Goal: Book appointment/travel/reservation

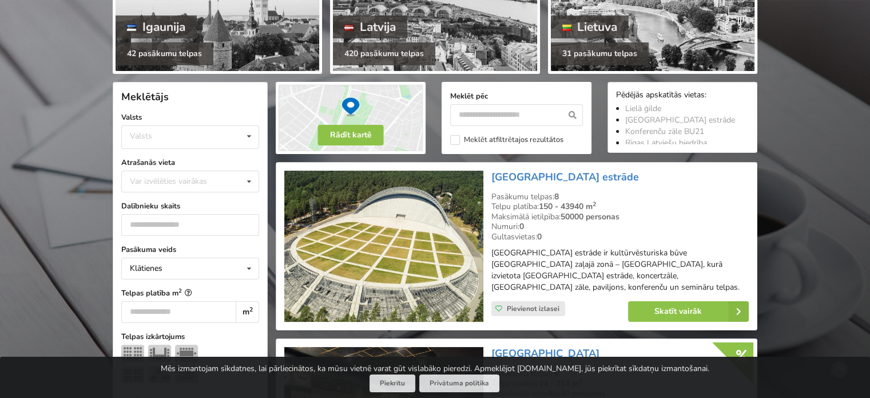
scroll to position [229, 0]
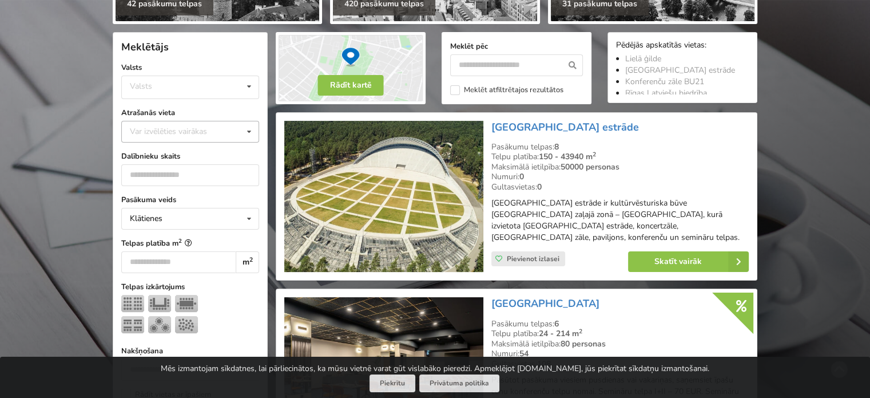
click at [193, 125] on div "Var izvēlēties vairākas" at bounding box center [180, 131] width 106 height 13
type input "*"
click at [181, 154] on div "[GEOGRAPHIC_DATA]" at bounding box center [190, 152] width 137 height 21
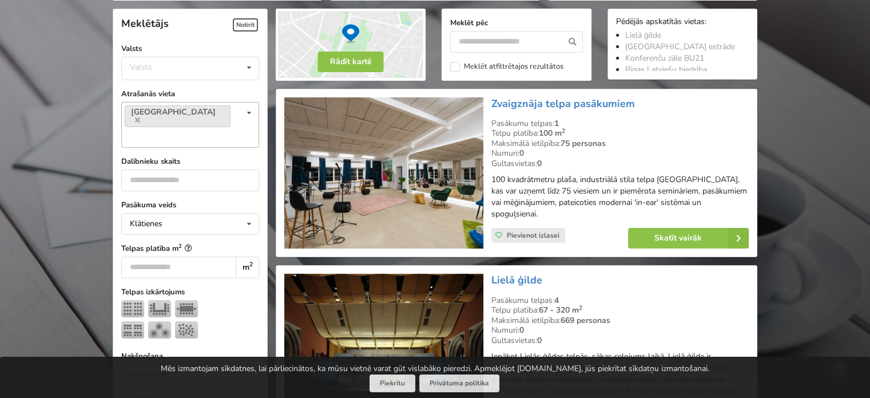
scroll to position [256, 0]
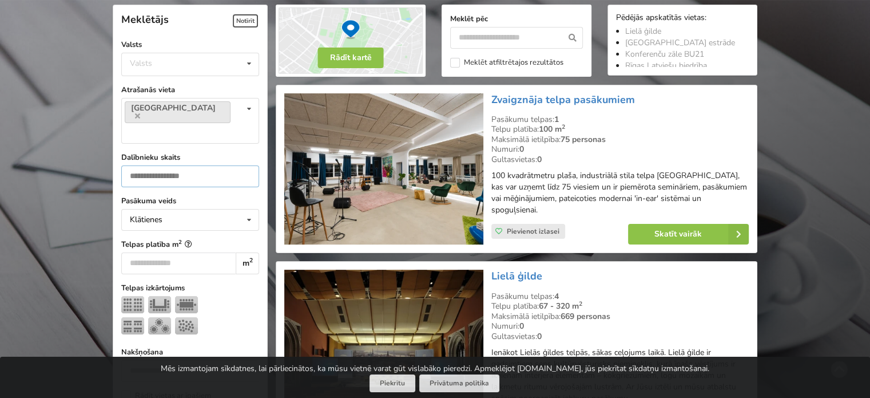
click at [168, 165] on input "number" at bounding box center [190, 176] width 138 height 22
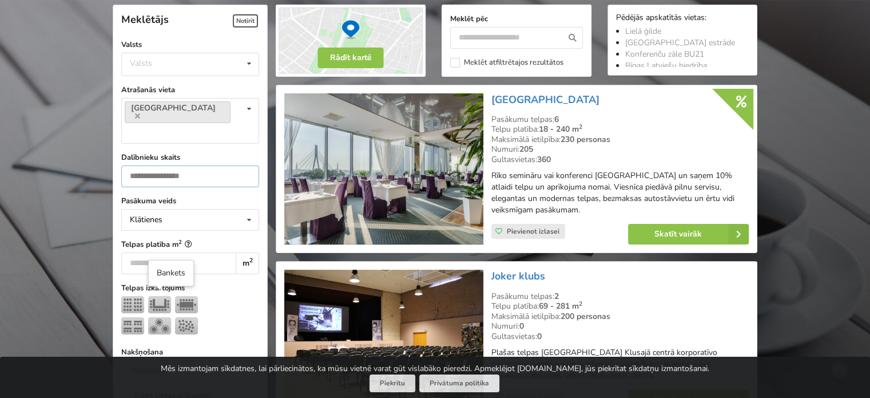
type input "***"
click at [160, 317] on img at bounding box center [159, 325] width 23 height 17
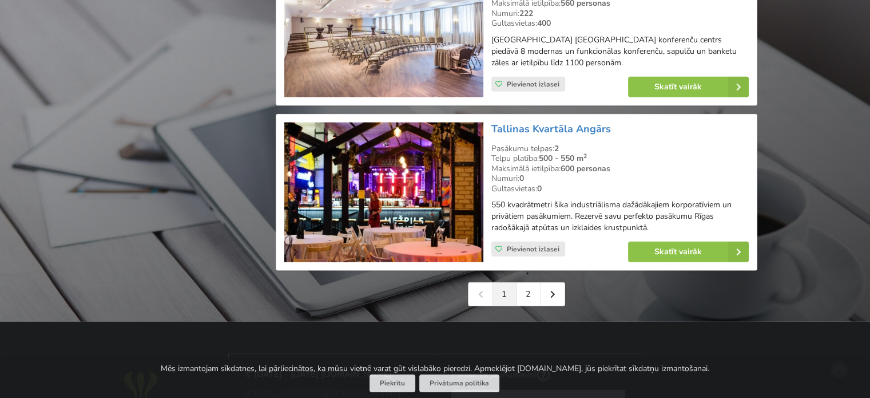
scroll to position [2689, 0]
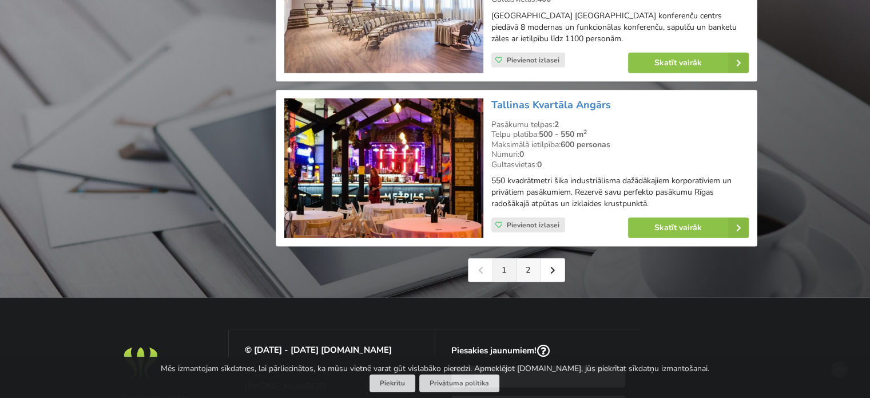
click at [530, 259] on link "2" at bounding box center [529, 270] width 24 height 23
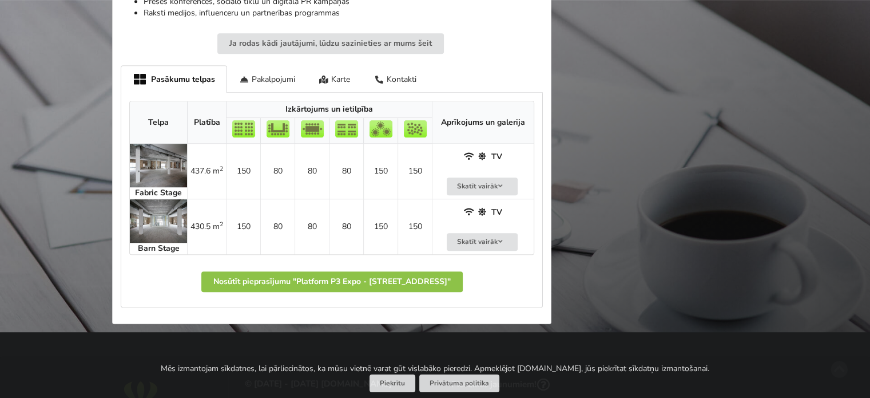
scroll to position [744, 0]
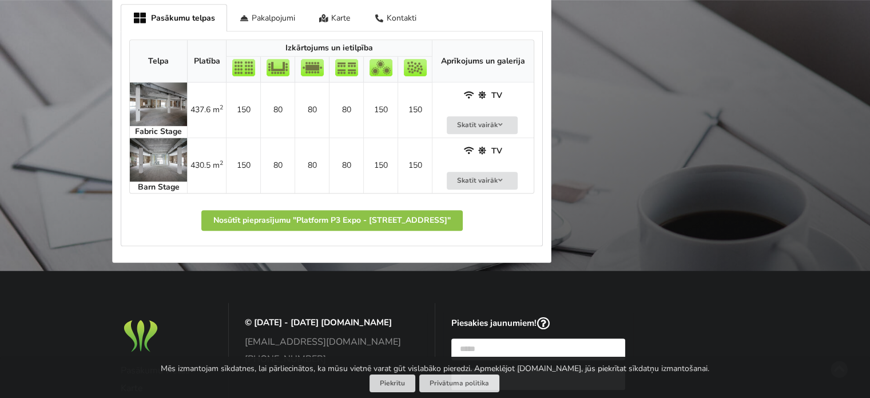
click at [144, 160] on img at bounding box center [158, 159] width 57 height 43
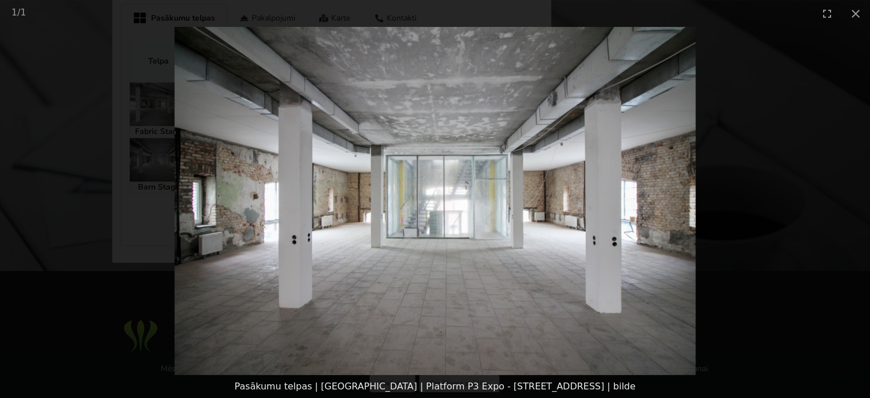
click at [117, 228] on picture at bounding box center [435, 201] width 870 height 348
click at [146, 177] on picture at bounding box center [435, 201] width 870 height 348
click at [858, 10] on button "Close gallery" at bounding box center [855, 13] width 29 height 27
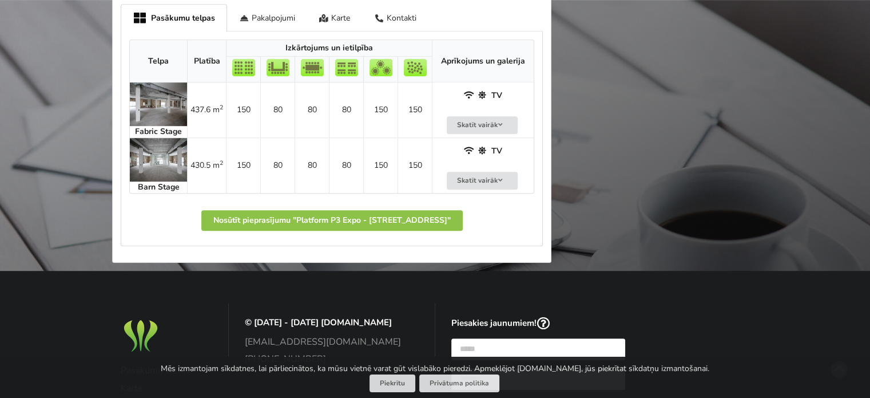
click at [172, 100] on img at bounding box center [158, 103] width 57 height 43
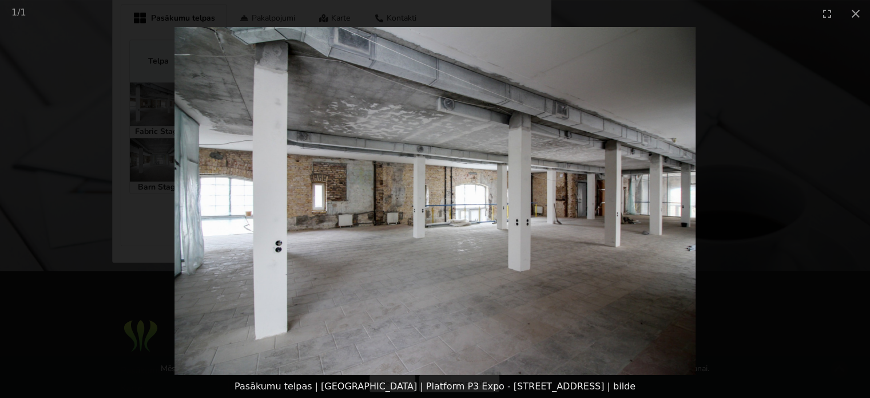
click at [748, 232] on picture at bounding box center [435, 201] width 870 height 348
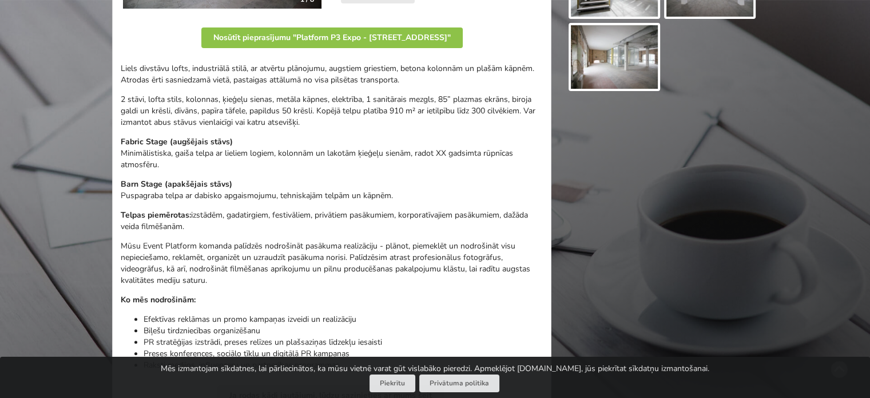
scroll to position [0, 0]
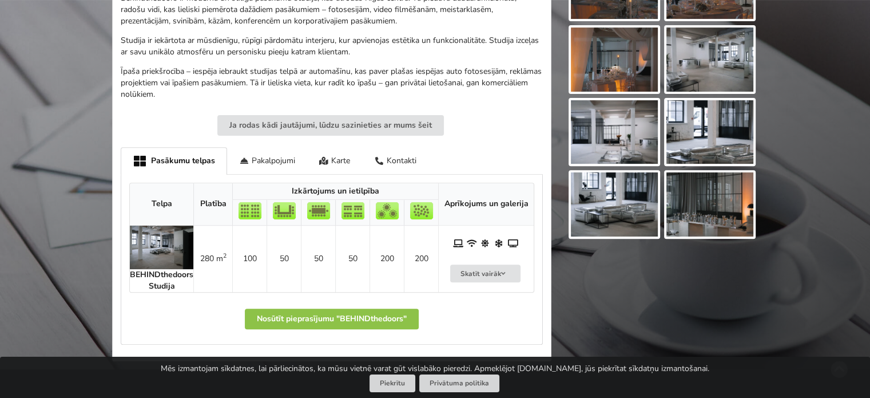
scroll to position [458, 0]
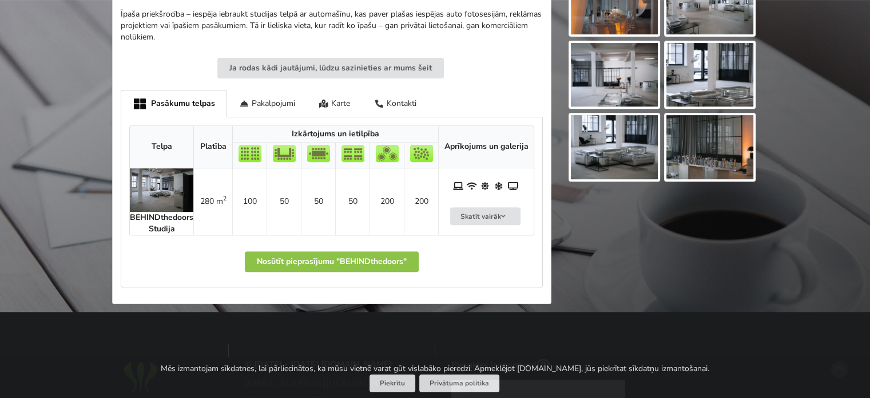
click at [156, 192] on img at bounding box center [161, 189] width 63 height 43
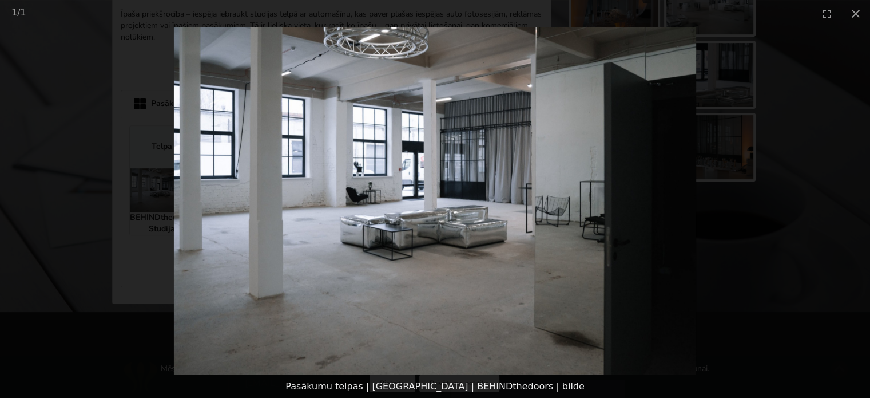
click at [733, 229] on picture at bounding box center [435, 201] width 870 height 348
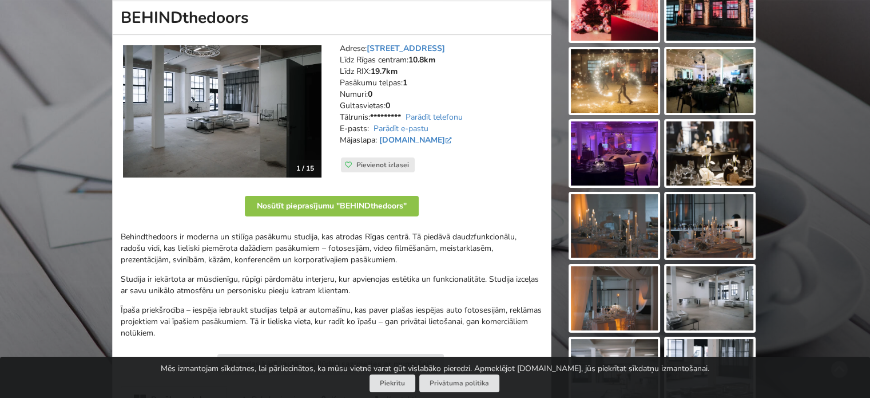
scroll to position [114, 0]
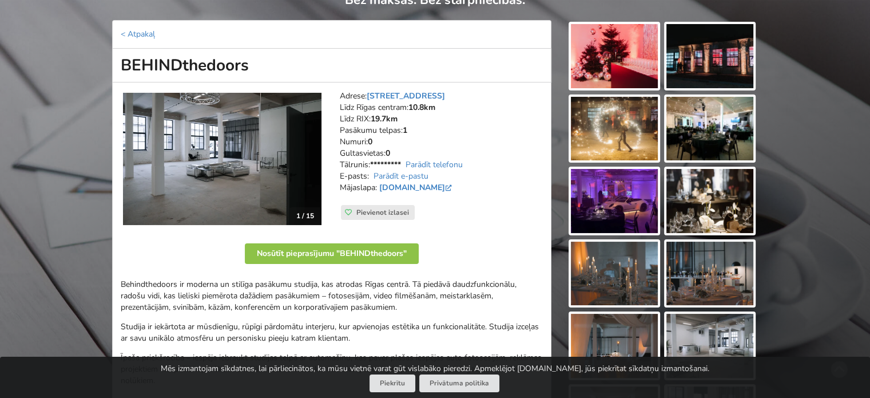
click at [637, 52] on img at bounding box center [614, 56] width 87 height 64
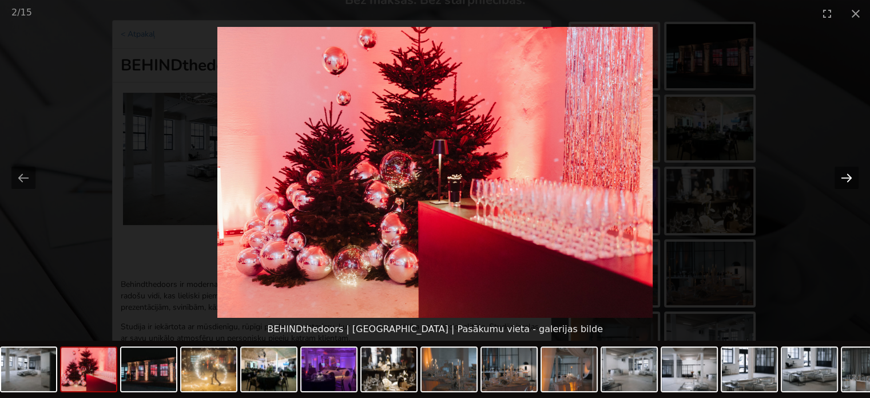
click at [848, 174] on button "Next slide" at bounding box center [847, 177] width 24 height 22
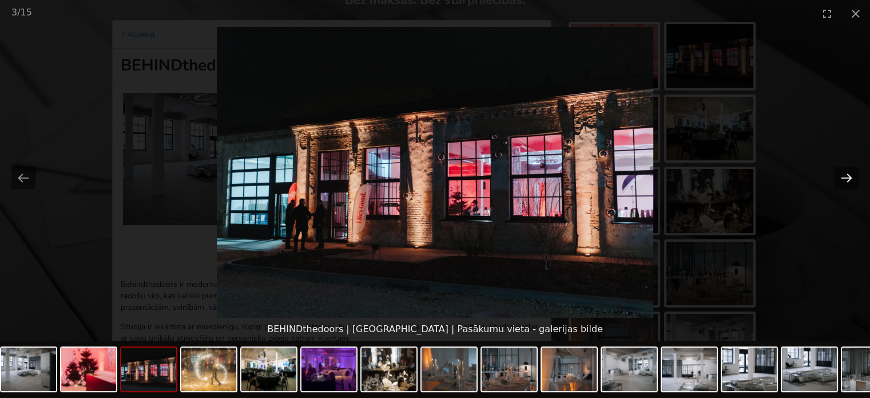
click at [848, 173] on button "Next slide" at bounding box center [847, 177] width 24 height 22
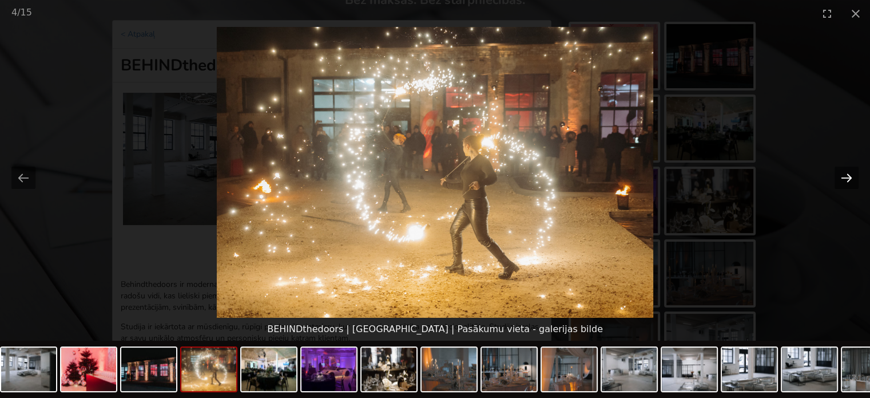
click at [848, 173] on button "Next slide" at bounding box center [847, 177] width 24 height 22
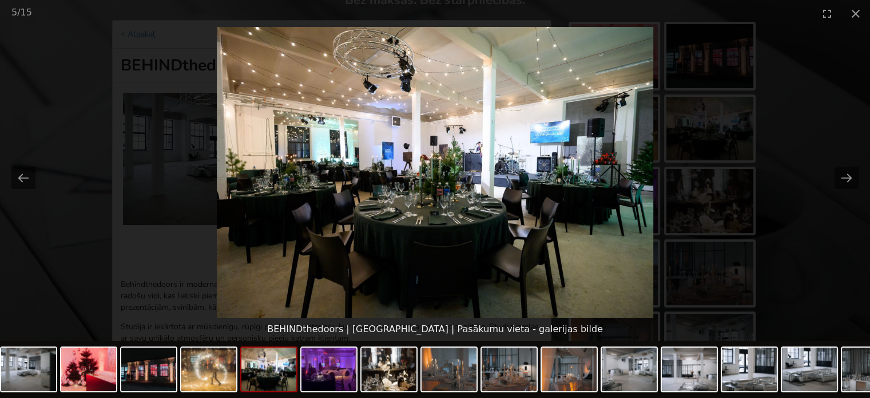
scroll to position [0, 0]
click at [841, 164] on picture at bounding box center [435, 172] width 870 height 291
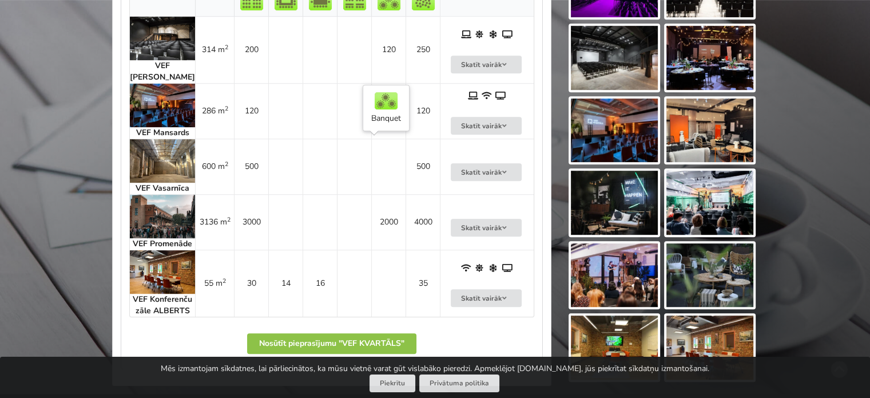
scroll to position [629, 0]
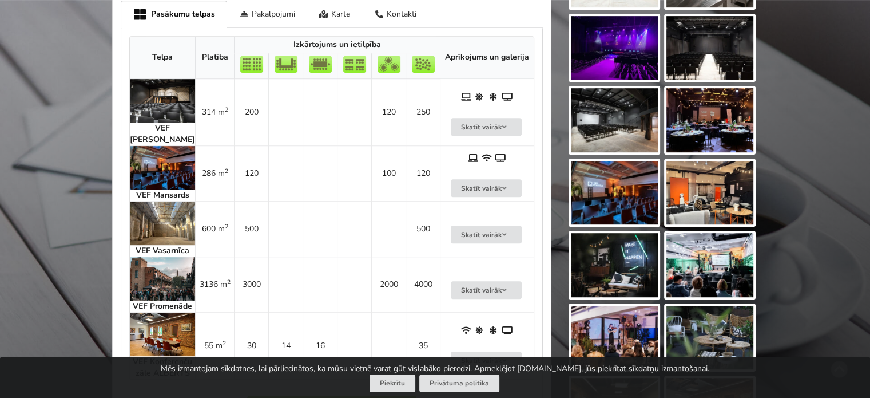
click at [173, 107] on img at bounding box center [162, 100] width 65 height 43
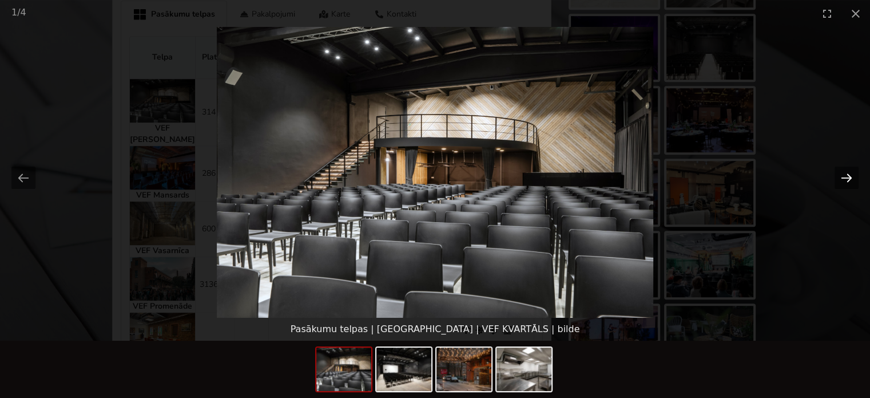
click at [845, 176] on button "Next slide" at bounding box center [847, 177] width 24 height 22
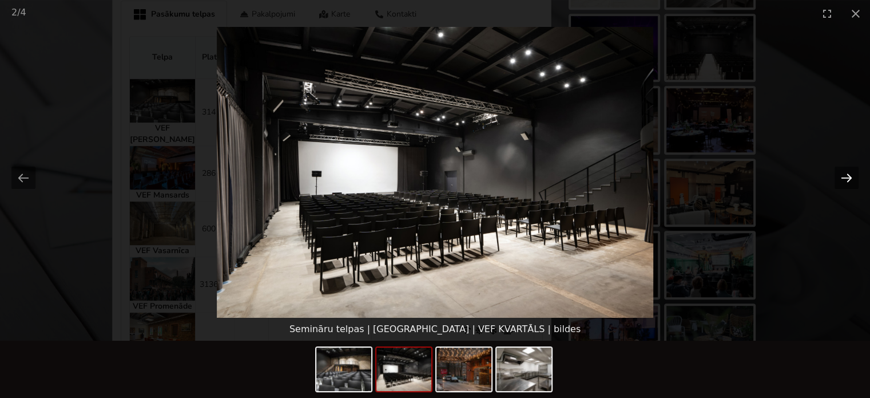
click at [844, 176] on button "Next slide" at bounding box center [847, 177] width 24 height 22
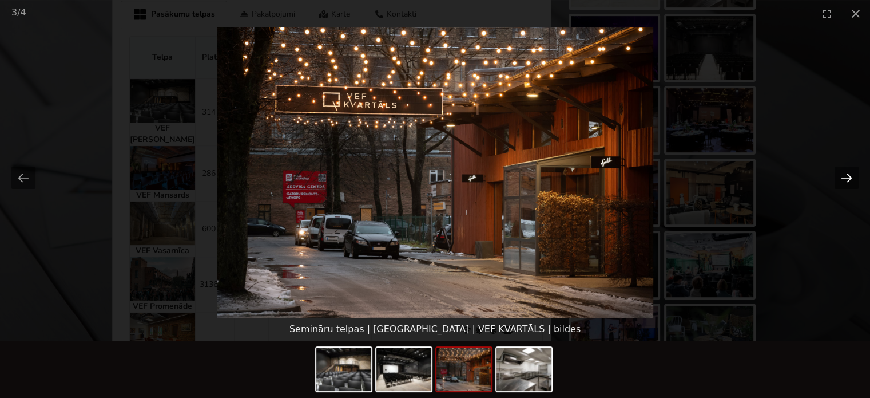
click at [843, 176] on button "Next slide" at bounding box center [847, 177] width 24 height 22
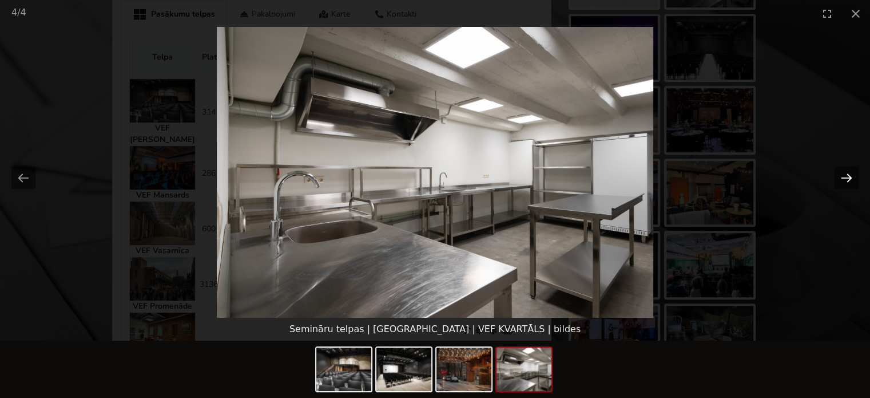
click at [841, 174] on button "Next slide" at bounding box center [847, 177] width 24 height 22
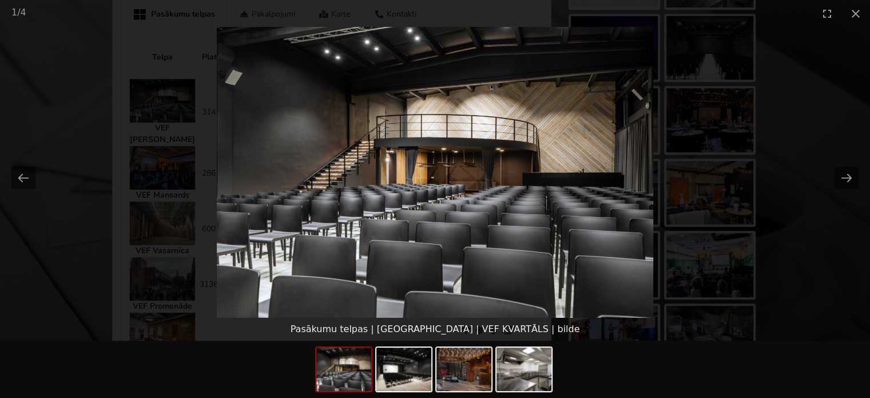
scroll to position [0, 0]
click at [755, 244] on picture at bounding box center [435, 172] width 870 height 291
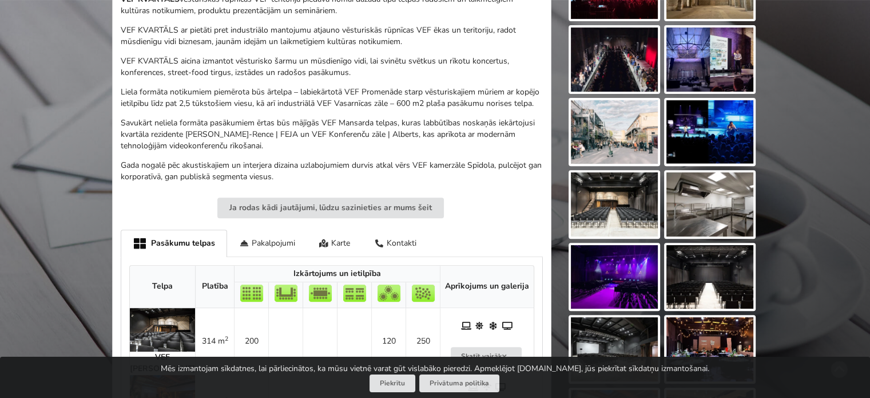
scroll to position [458, 0]
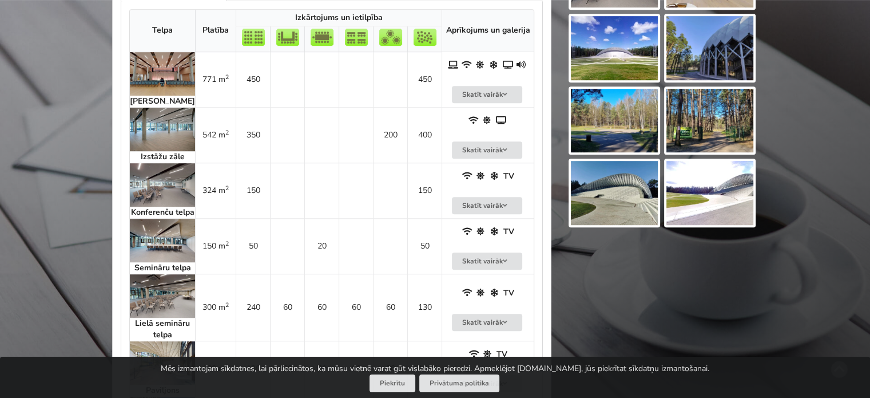
scroll to position [686, 0]
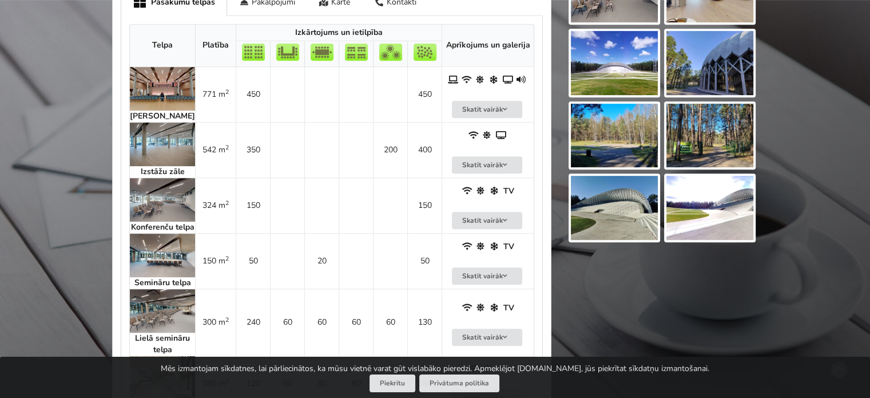
click at [165, 149] on img at bounding box center [162, 143] width 65 height 43
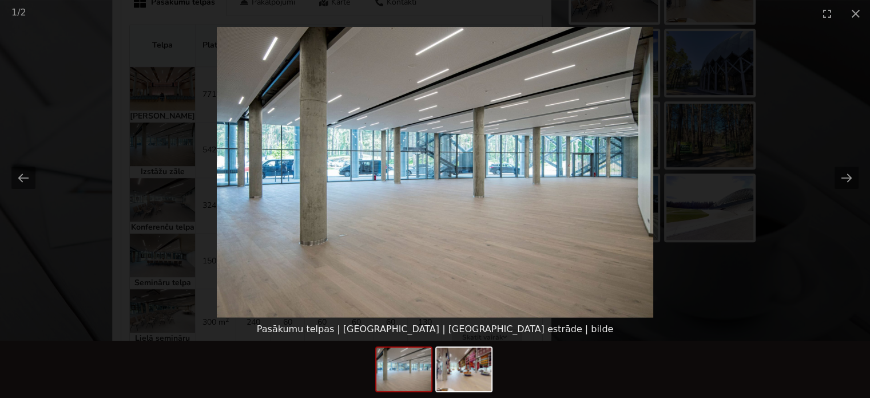
scroll to position [0, 0]
click at [703, 315] on picture at bounding box center [435, 172] width 870 height 291
click at [718, 237] on picture at bounding box center [435, 172] width 870 height 291
click at [789, 300] on picture at bounding box center [435, 172] width 870 height 291
click at [839, 174] on button "Next slide" at bounding box center [847, 177] width 24 height 22
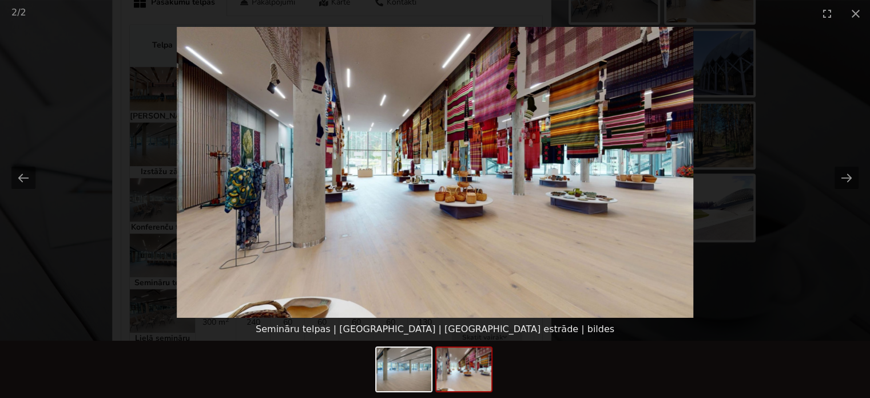
click at [841, 262] on picture at bounding box center [435, 172] width 870 height 291
click at [854, 17] on button "Close gallery" at bounding box center [855, 13] width 29 height 27
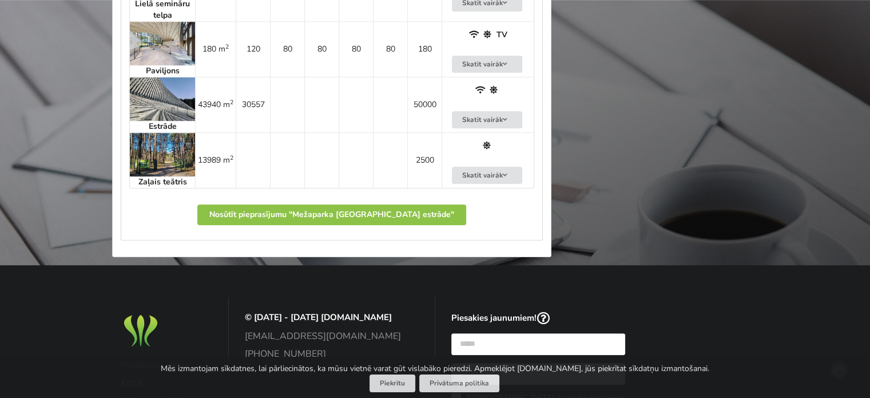
scroll to position [1030, 0]
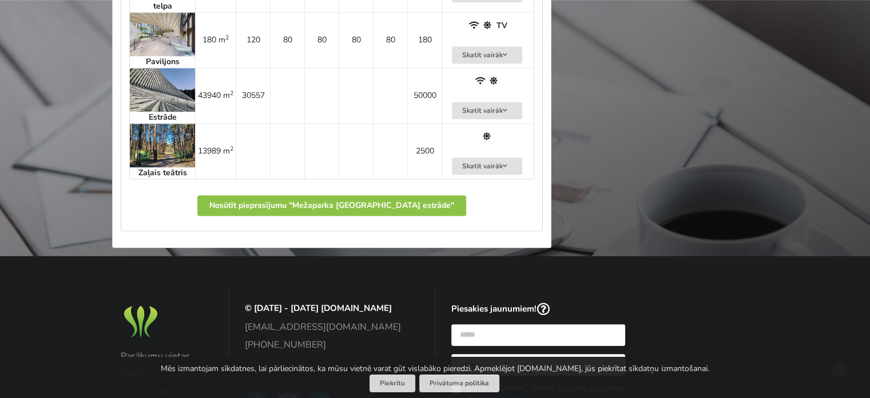
click at [160, 54] on img at bounding box center [162, 34] width 65 height 43
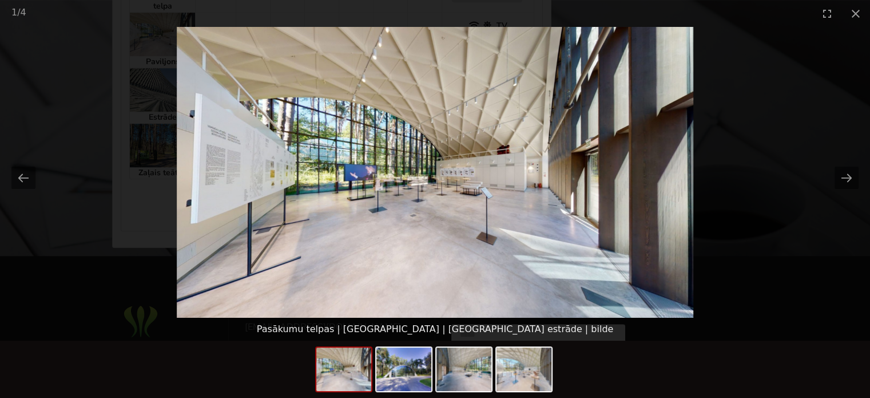
scroll to position [0, 0]
click at [775, 246] on picture at bounding box center [435, 172] width 870 height 291
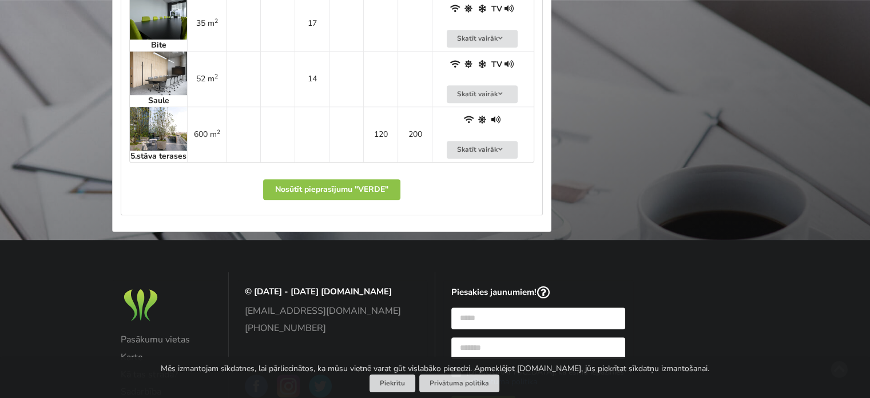
scroll to position [686, 0]
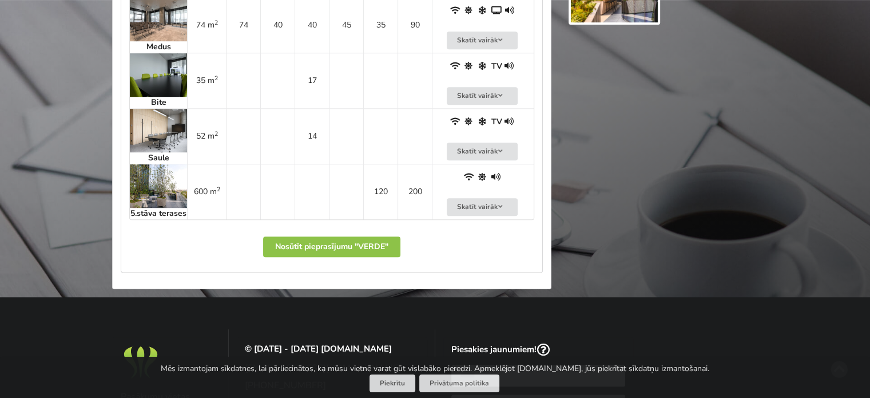
click at [158, 170] on img at bounding box center [158, 185] width 57 height 43
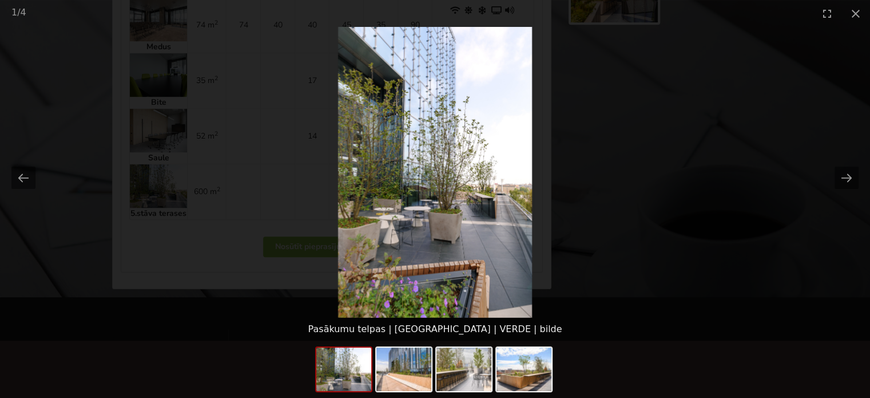
scroll to position [0, 0]
click at [617, 296] on picture at bounding box center [435, 172] width 870 height 291
click at [860, 11] on button "Close gallery" at bounding box center [855, 13] width 29 height 27
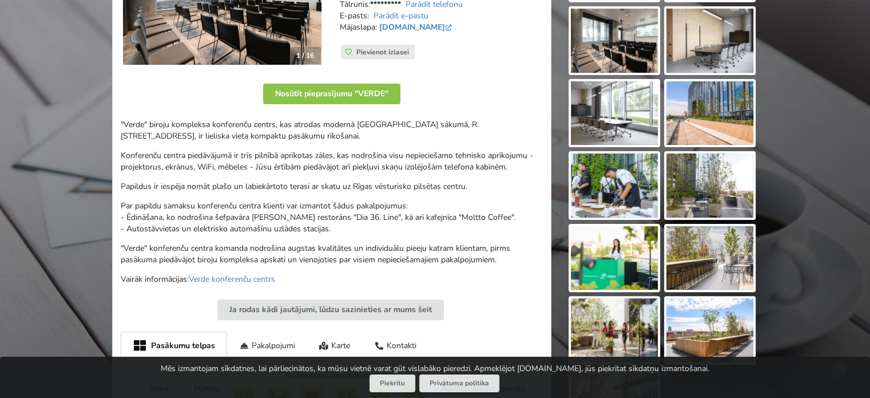
scroll to position [229, 0]
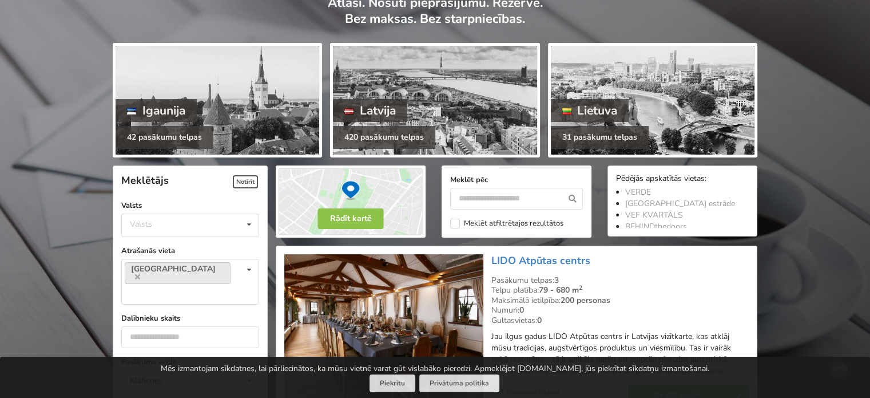
scroll to position [114, 0]
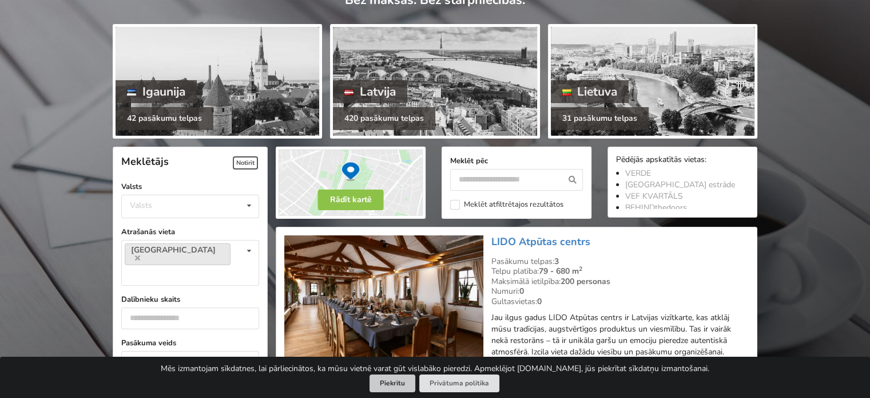
click at [400, 383] on button "Piekrītu" at bounding box center [393, 383] width 46 height 18
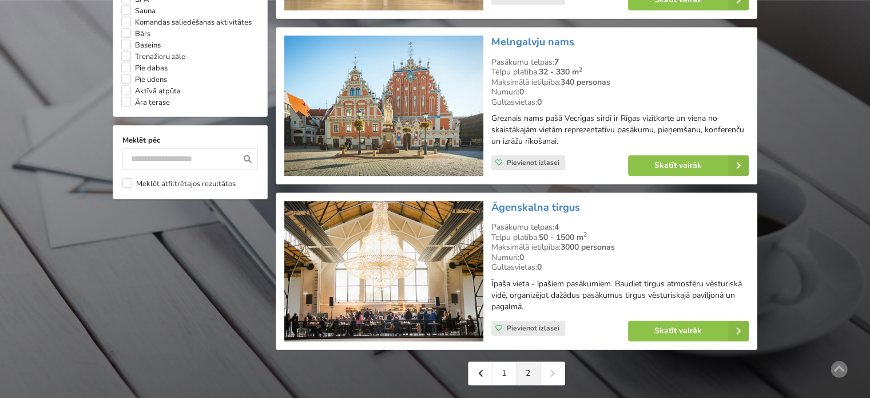
scroll to position [1030, 0]
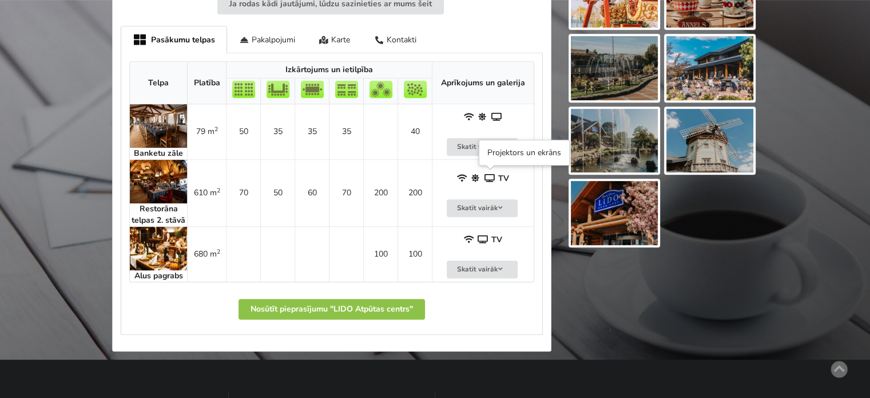
scroll to position [686, 0]
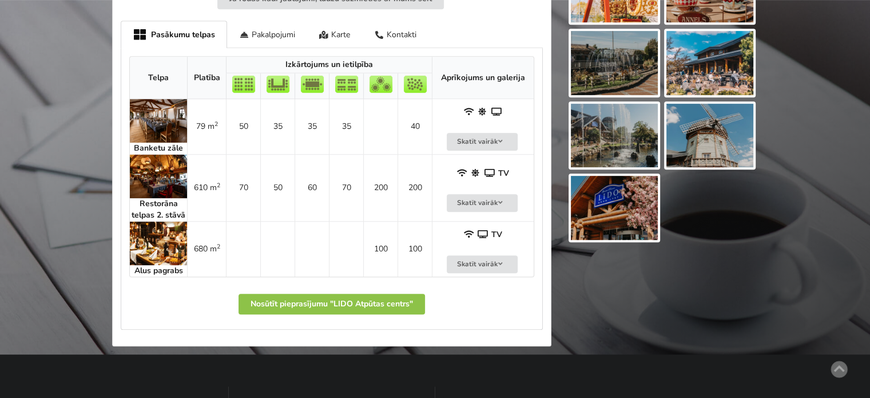
click at [162, 177] on img at bounding box center [158, 175] width 57 height 43
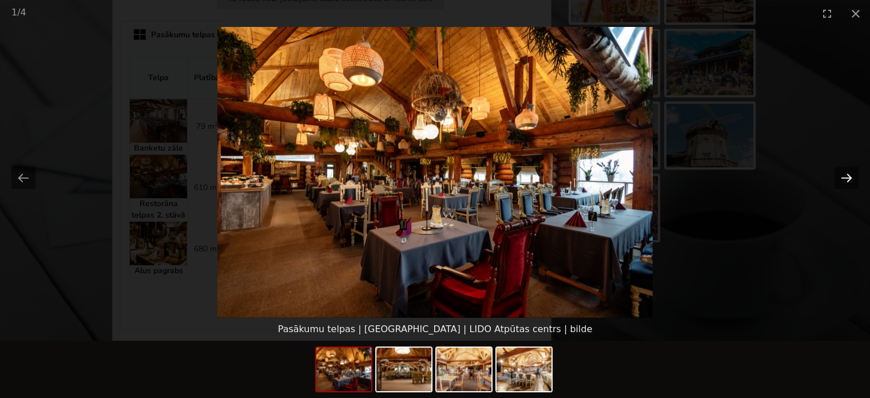
click at [854, 176] on button "Next slide" at bounding box center [847, 177] width 24 height 22
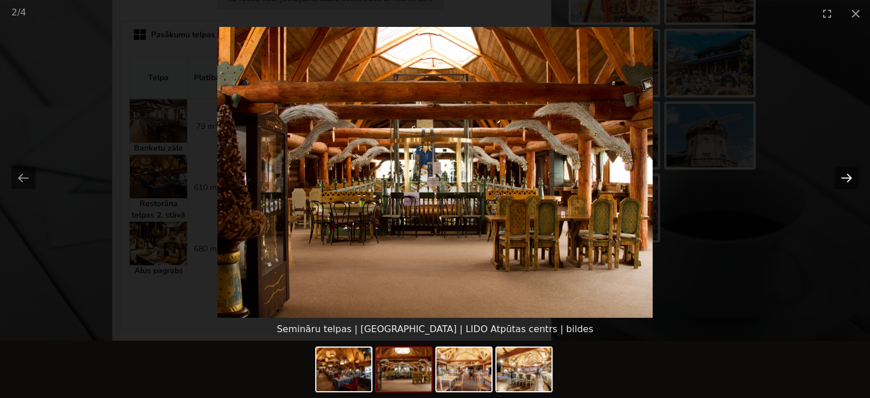
click at [845, 173] on button "Next slide" at bounding box center [847, 177] width 24 height 22
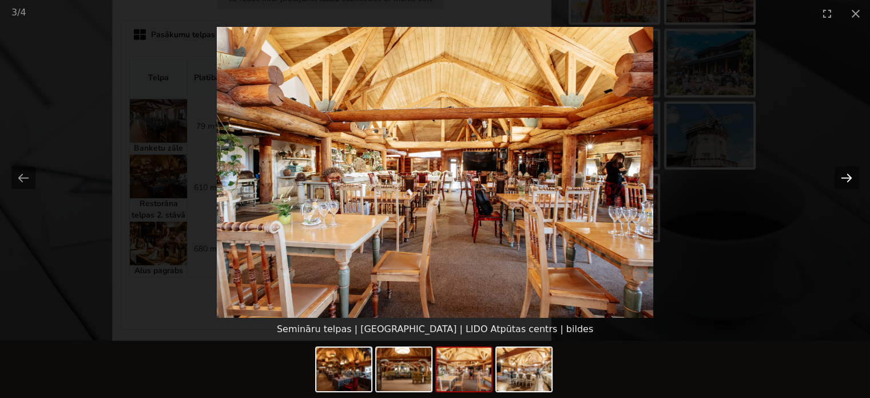
click at [845, 173] on button "Next slide" at bounding box center [847, 177] width 24 height 22
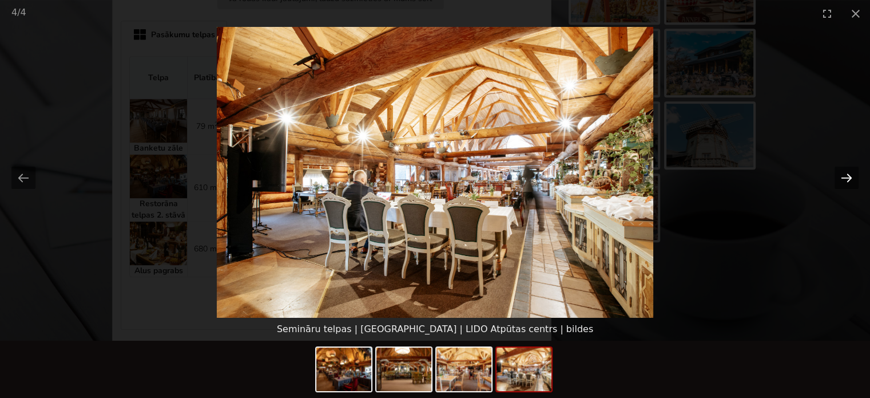
click at [845, 173] on button "Next slide" at bounding box center [847, 177] width 24 height 22
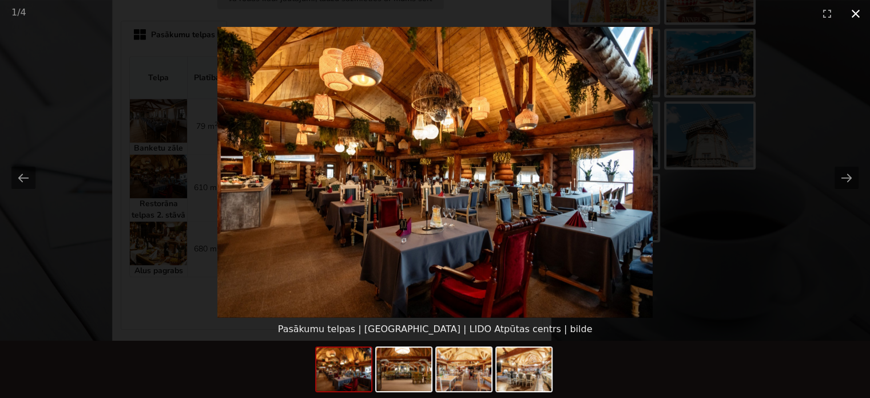
click at [860, 11] on button "Close gallery" at bounding box center [855, 13] width 29 height 27
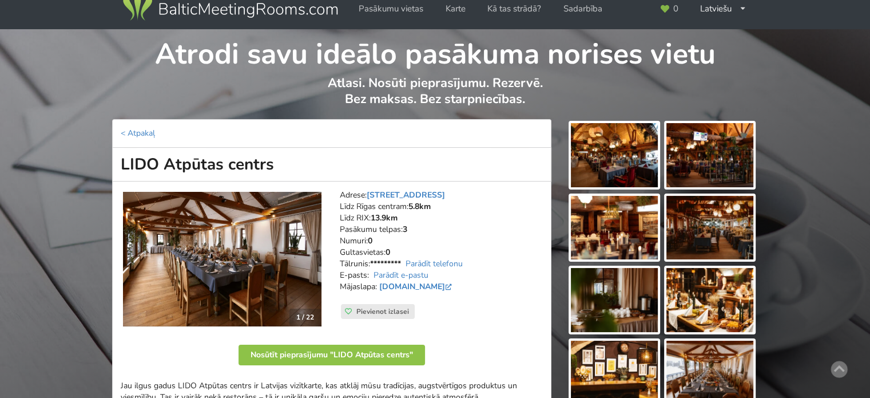
scroll to position [0, 0]
